Goal: Transaction & Acquisition: Purchase product/service

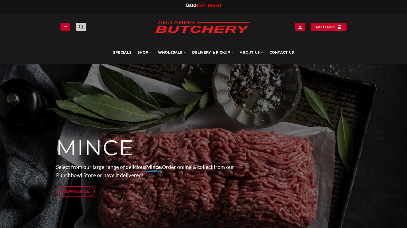
click at [80, 25] on icon "Search" at bounding box center [81, 26] width 4 height 5
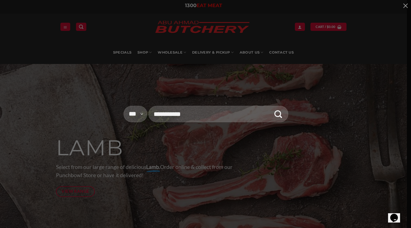
type input "**********"
click at [270, 106] on button "Submit" at bounding box center [278, 114] width 16 height 16
click at [284, 113] on button "Submit" at bounding box center [278, 114] width 16 height 16
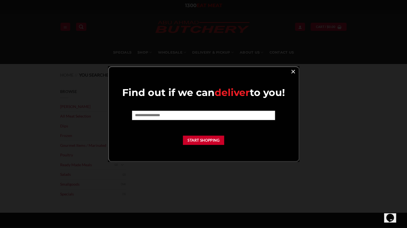
click at [294, 72] on link "×" at bounding box center [293, 71] width 8 height 7
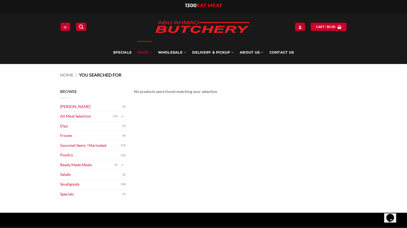
click at [145, 52] on link "SHOP" at bounding box center [145, 52] width 14 height 23
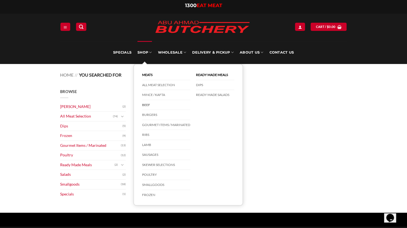
click at [143, 104] on link "Beef" at bounding box center [166, 105] width 48 height 10
click at [145, 106] on link "Beef" at bounding box center [166, 105] width 48 height 10
click at [145, 100] on link "Beef" at bounding box center [166, 105] width 48 height 10
click at [149, 103] on link "Beef" at bounding box center [166, 105] width 48 height 10
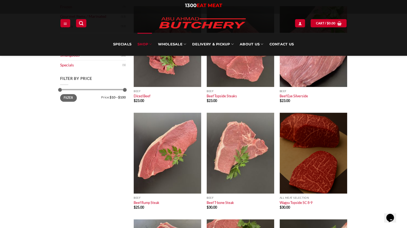
scroll to position [177, 0]
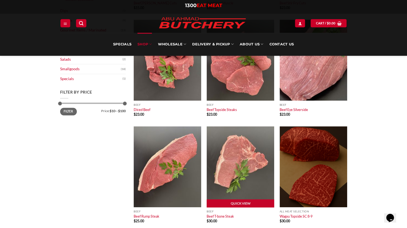
click at [258, 160] on img at bounding box center [241, 166] width 68 height 81
